Goal: Task Accomplishment & Management: Complete application form

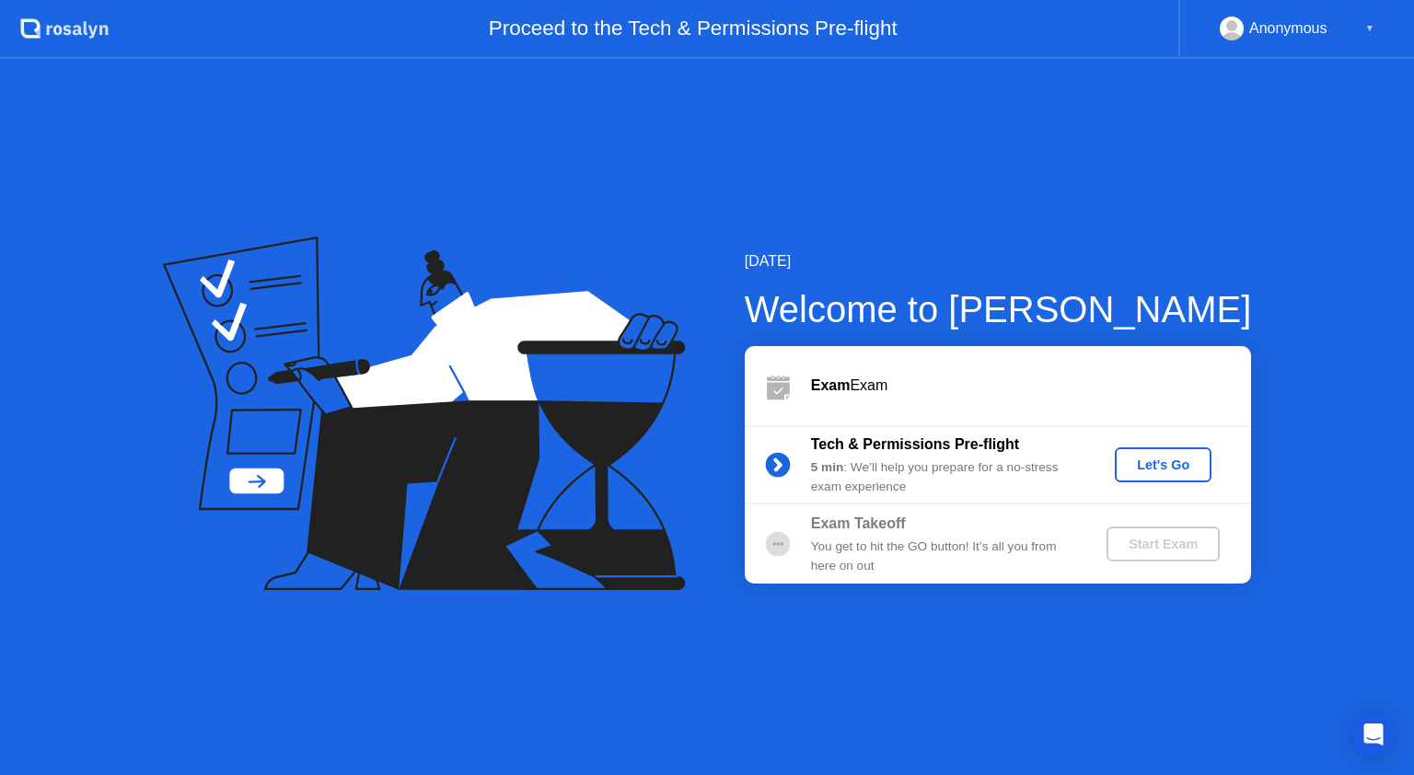
click at [1149, 462] on div "Let's Go" at bounding box center [1164, 465] width 82 height 15
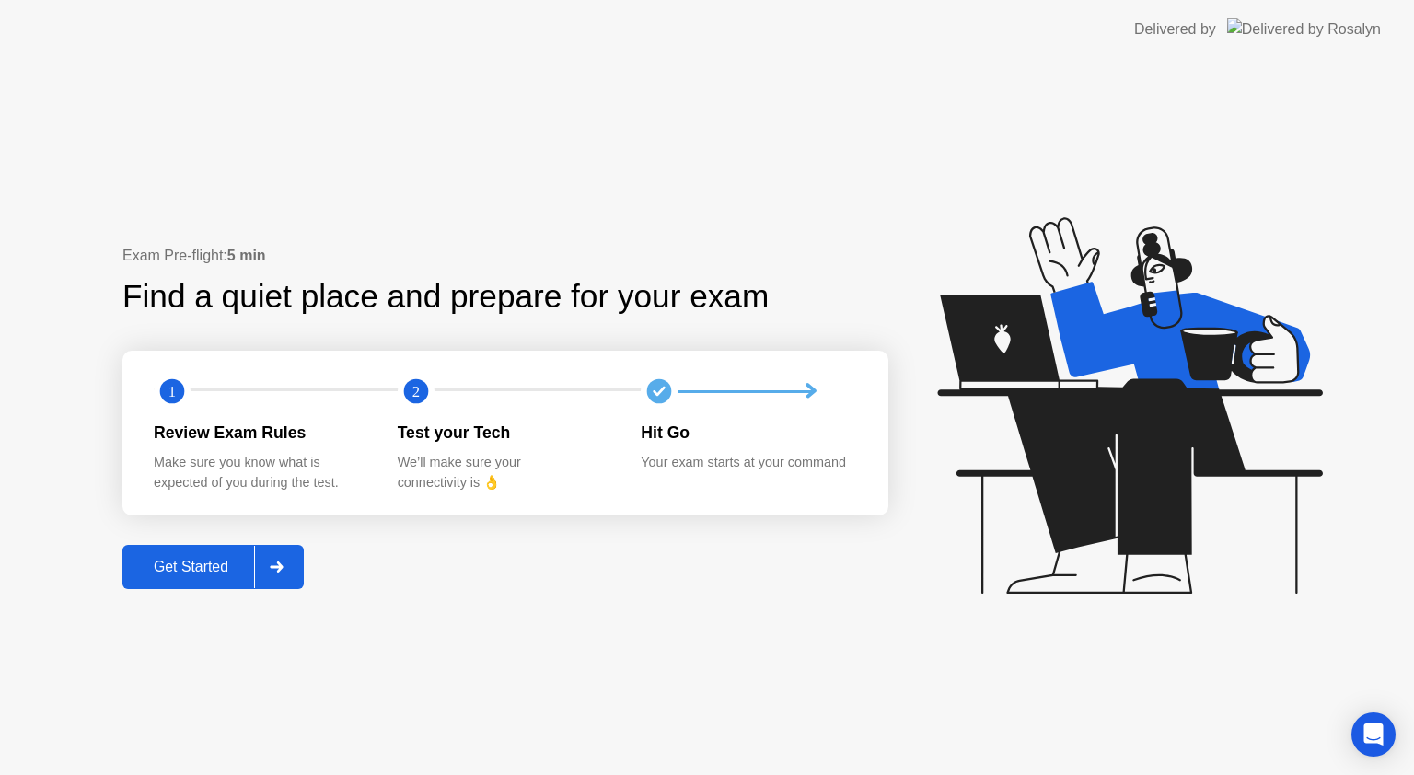
click at [191, 579] on button "Get Started" at bounding box center [212, 567] width 181 height 44
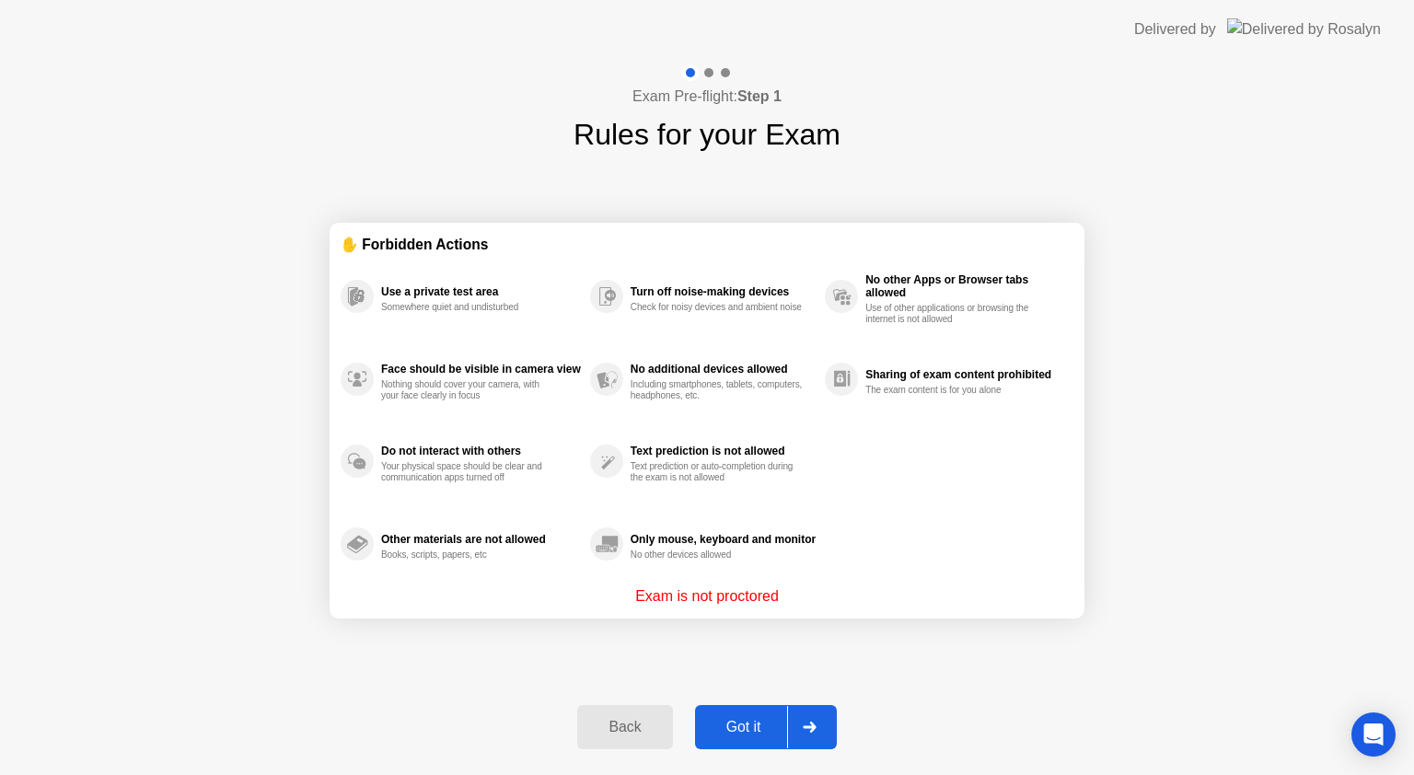
click at [746, 722] on div "Got it" at bounding box center [744, 727] width 87 height 17
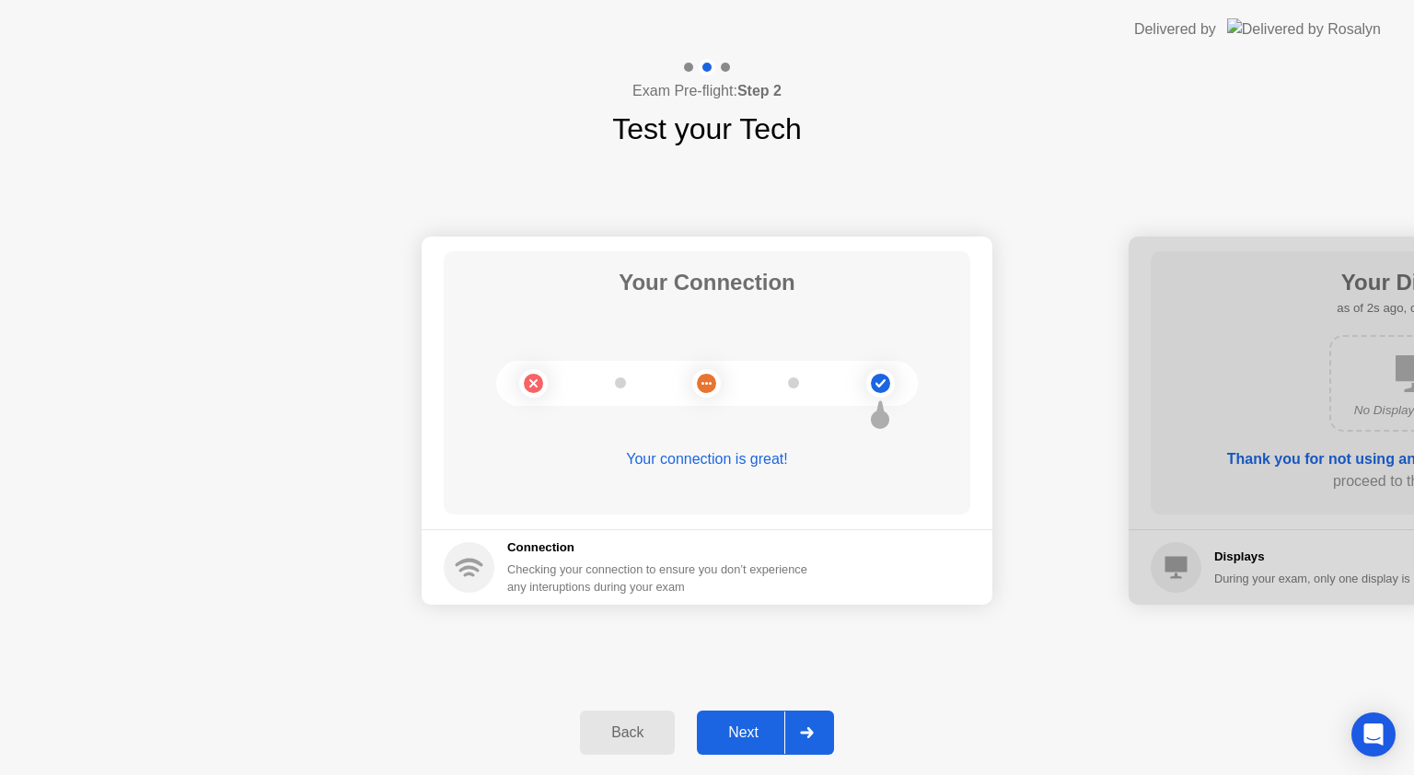
click at [746, 725] on div "Next" at bounding box center [744, 733] width 82 height 17
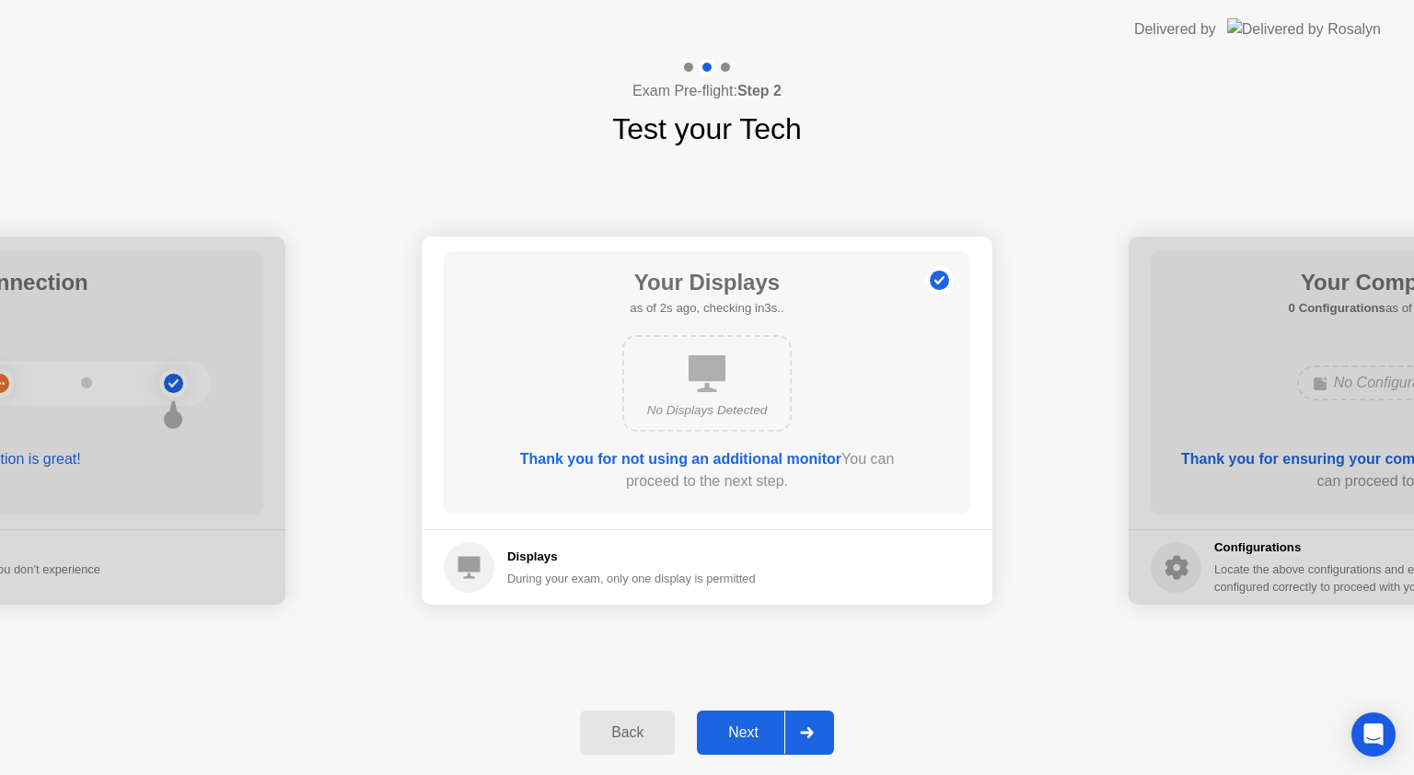
click at [746, 725] on div "Next" at bounding box center [744, 733] width 82 height 17
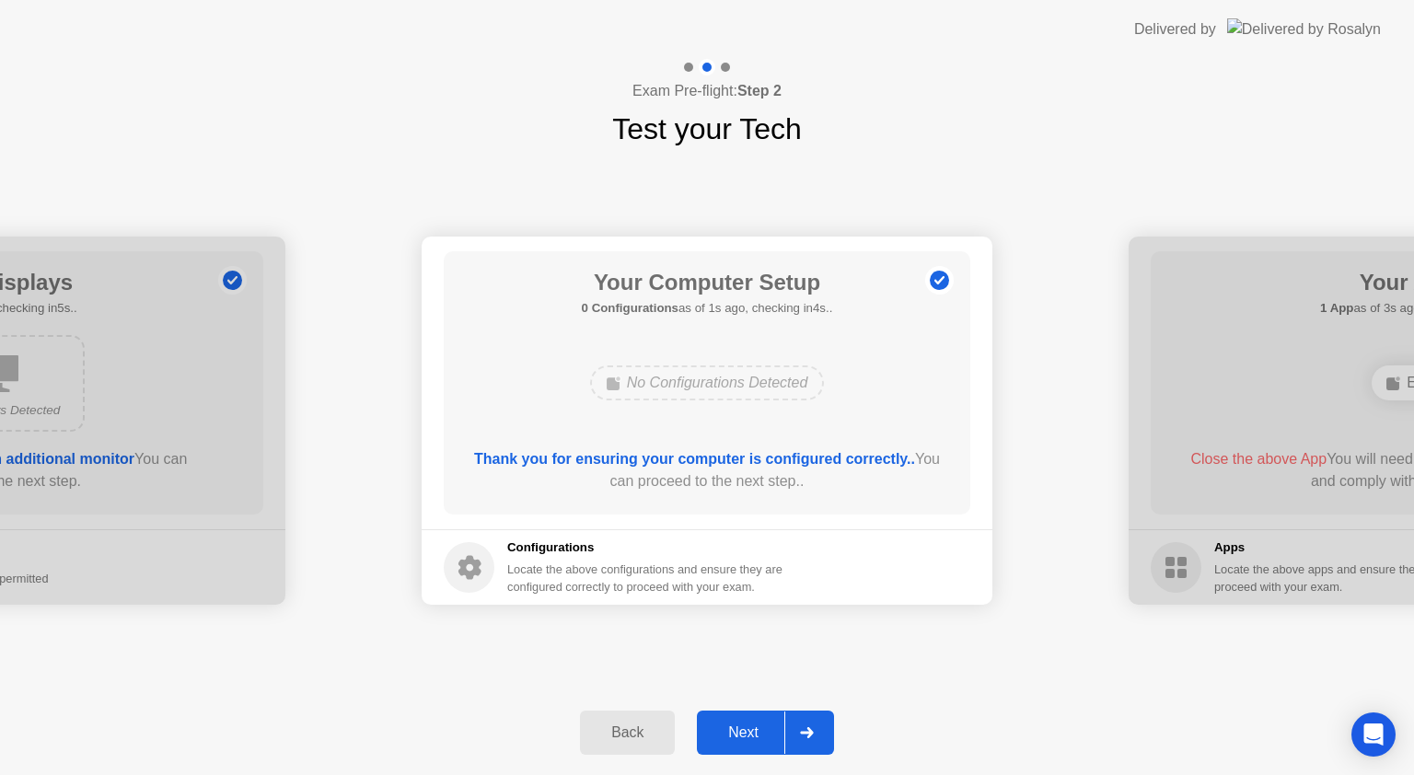
click at [746, 725] on div "Next" at bounding box center [744, 733] width 82 height 17
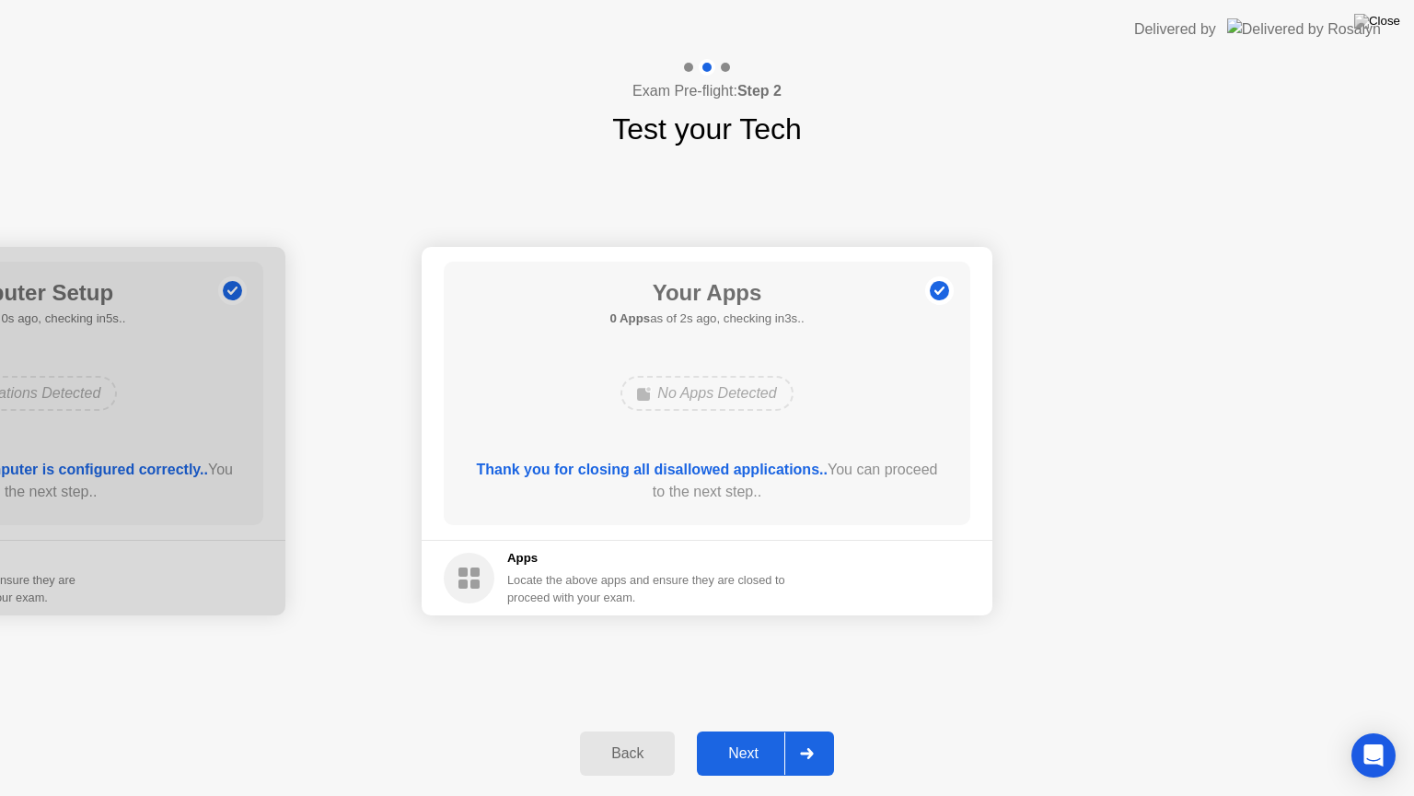
click at [740, 762] on div "Next" at bounding box center [744, 753] width 82 height 17
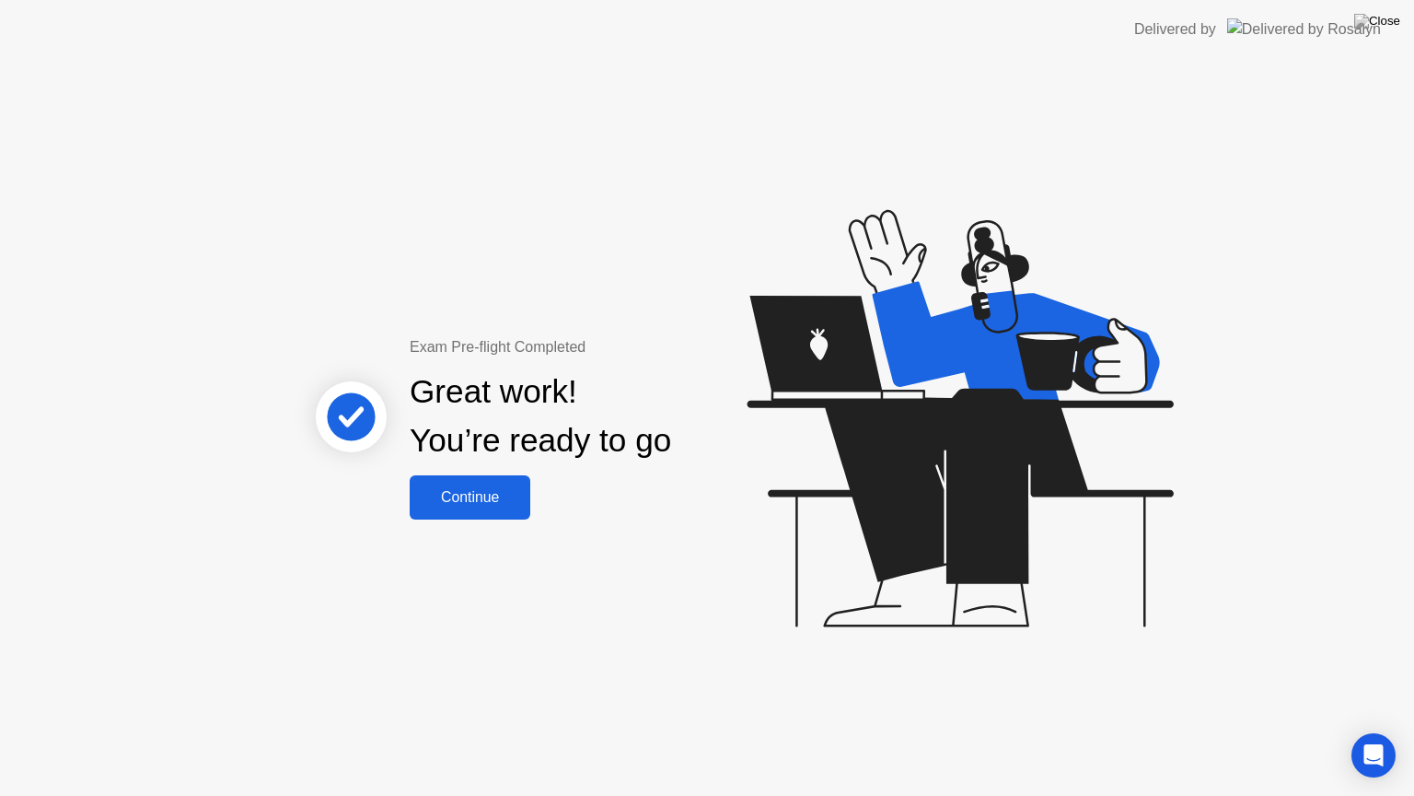
click at [483, 503] on div "Continue" at bounding box center [470, 497] width 110 height 17
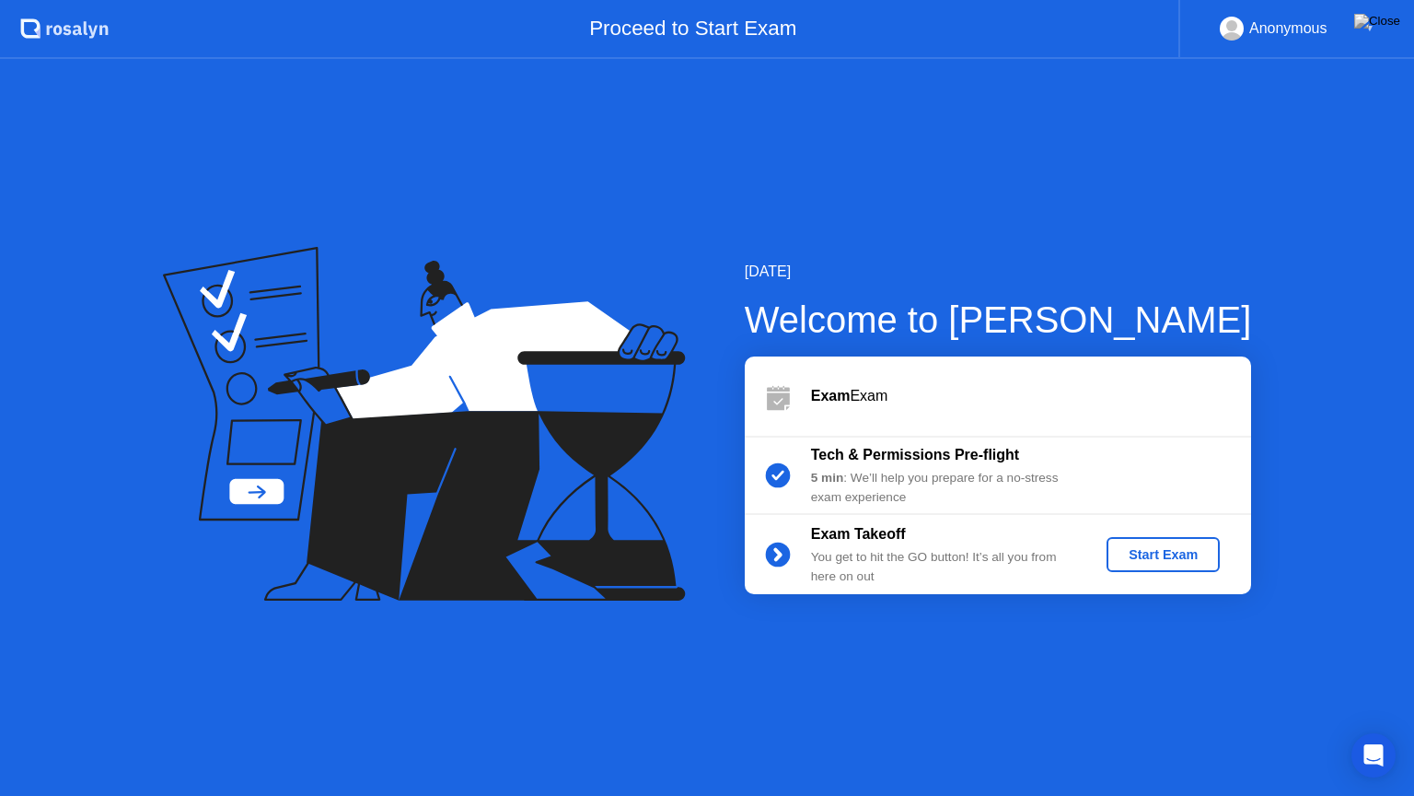
click at [1179, 553] on div "Start Exam" at bounding box center [1163, 554] width 99 height 15
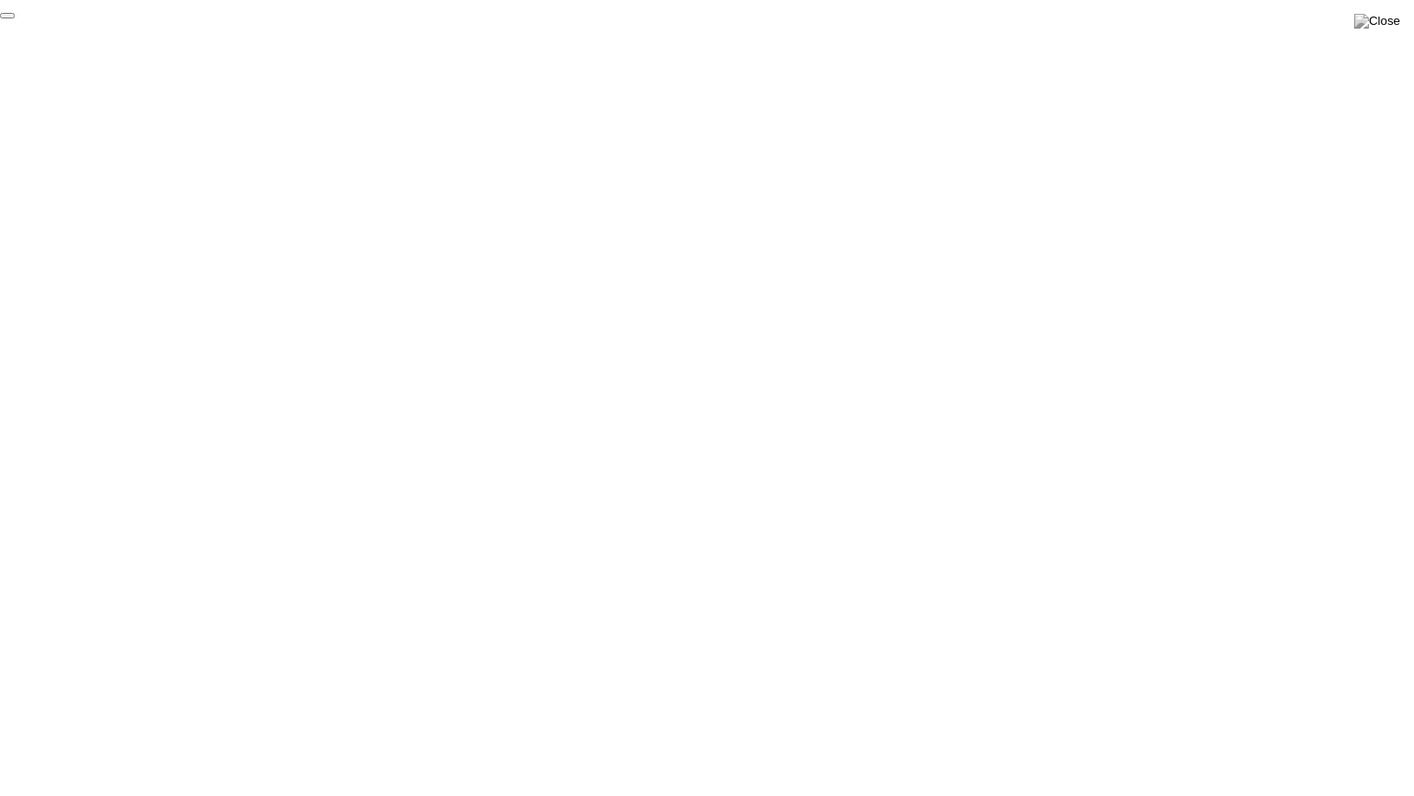
click div "End Proctoring Session"
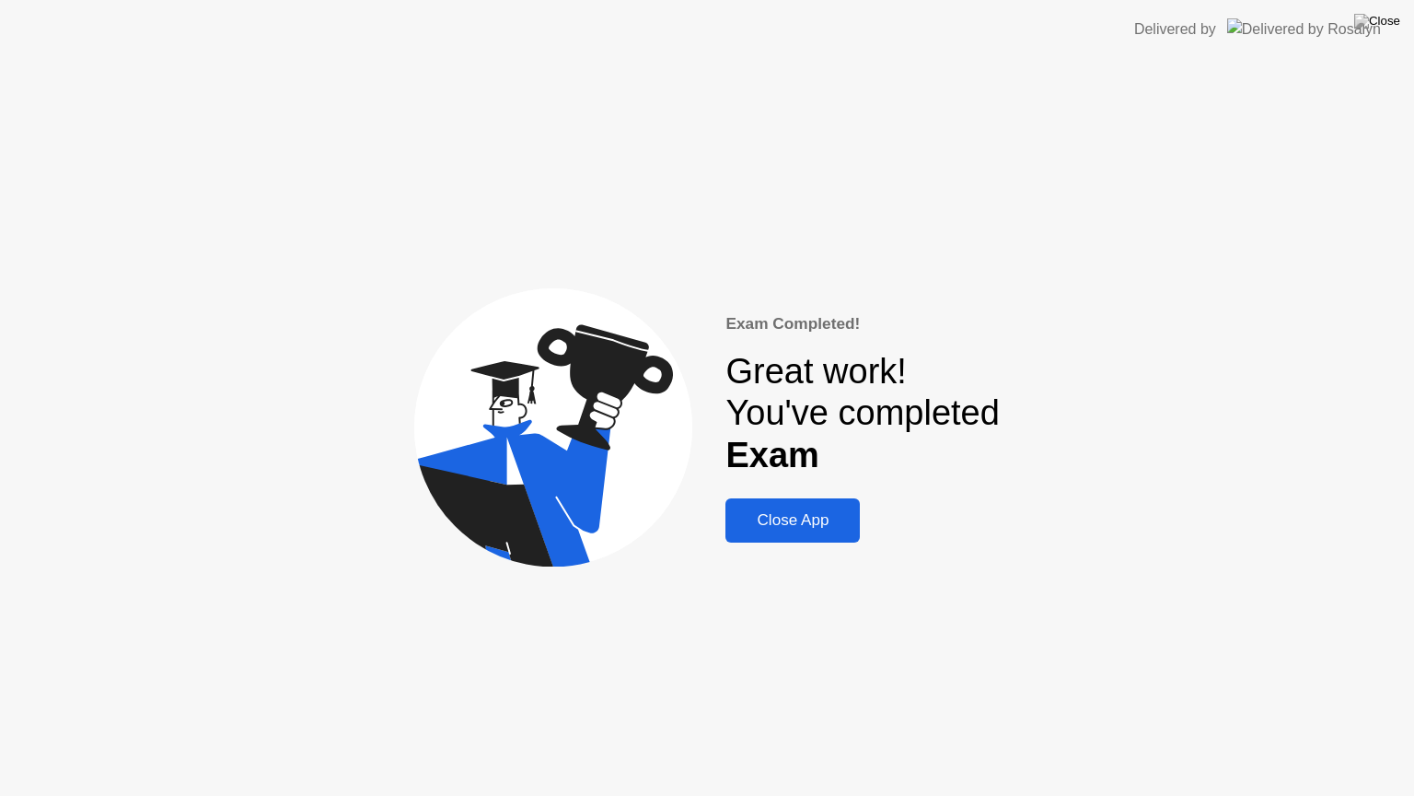
click at [815, 520] on div "Close App" at bounding box center [792, 520] width 123 height 18
